Goal: Task Accomplishment & Management: Manage account settings

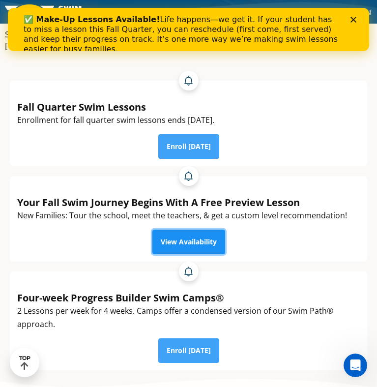
click at [179, 230] on link "View Availability" at bounding box center [188, 241] width 73 height 25
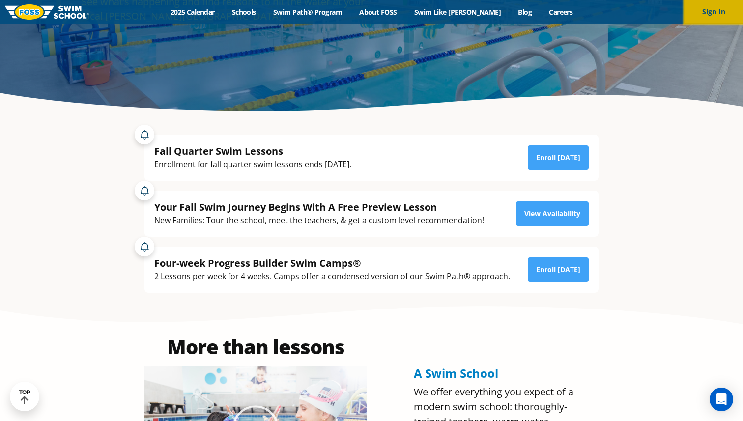
click at [705, 19] on button "Sign In" at bounding box center [713, 12] width 59 height 24
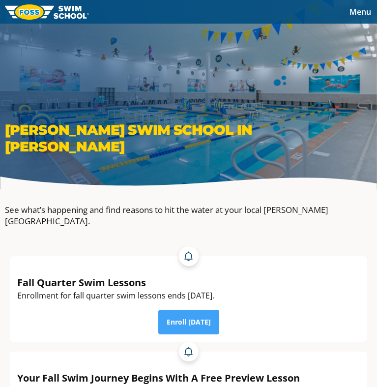
click at [357, 14] on span "Menu" at bounding box center [360, 11] width 22 height 11
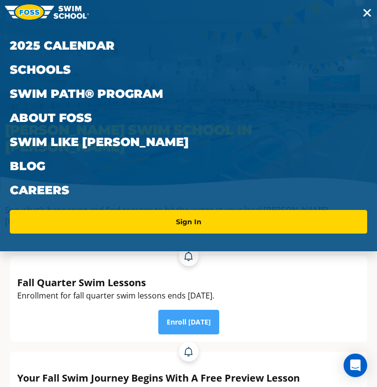
click at [116, 234] on ul "2025 Calendar Schools Swim Path® Program About FOSS Swim Like Regan Blog Career…" at bounding box center [188, 137] width 357 height 208
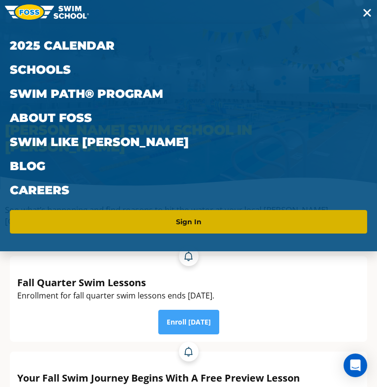
click at [116, 223] on link "Sign In" at bounding box center [188, 222] width 349 height 16
